Goal: Information Seeking & Learning: Learn about a topic

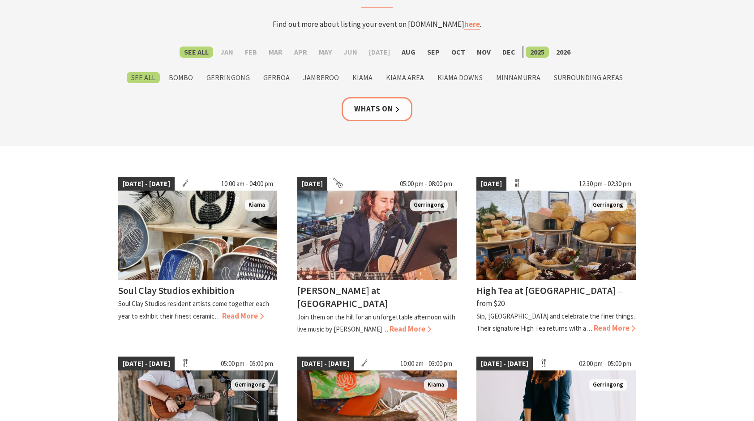
scroll to position [105, 0]
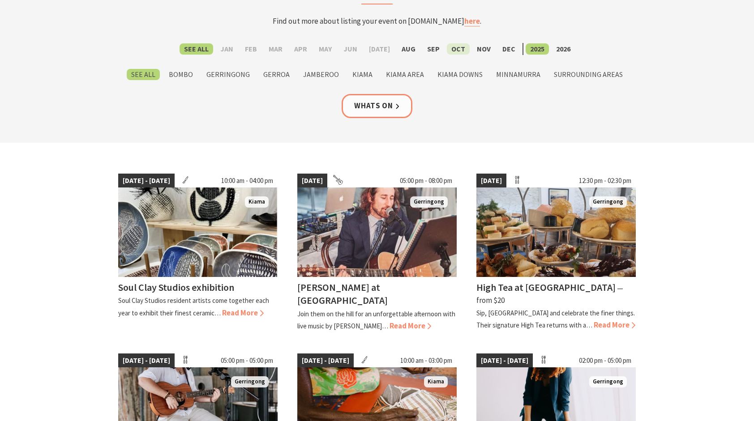
click at [455, 50] on label "Oct" at bounding box center [458, 48] width 23 height 11
click at [0, 0] on input "Oct" at bounding box center [0, 0] width 0 height 0
click at [380, 105] on link "Whats On" at bounding box center [377, 106] width 71 height 24
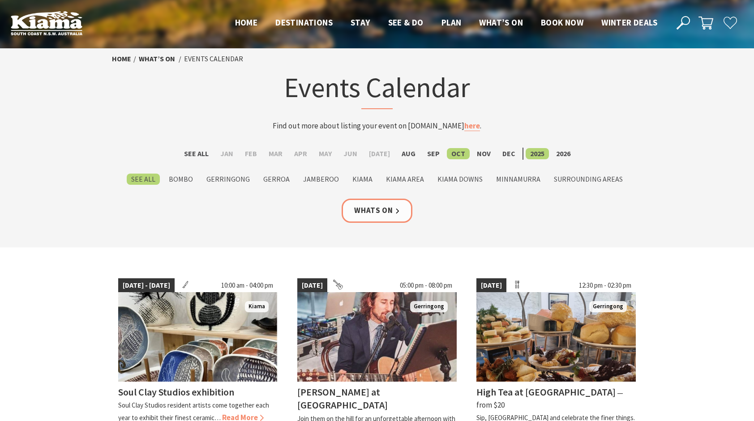
scroll to position [105, 0]
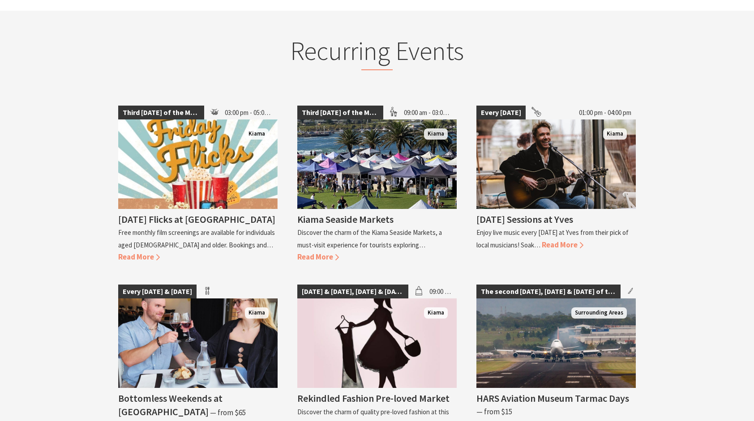
scroll to position [1086, 0]
